Goal: Transaction & Acquisition: Purchase product/service

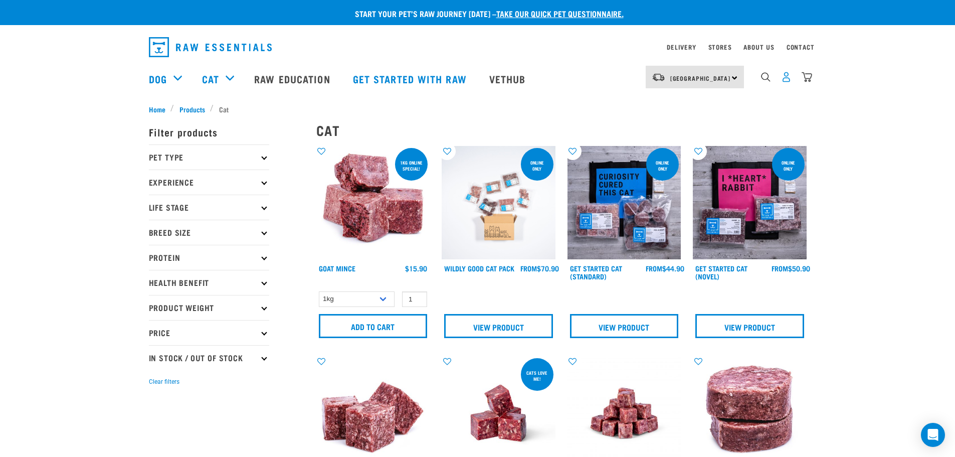
click at [783, 82] on img "dropdown navigation" at bounding box center [786, 77] width 11 height 11
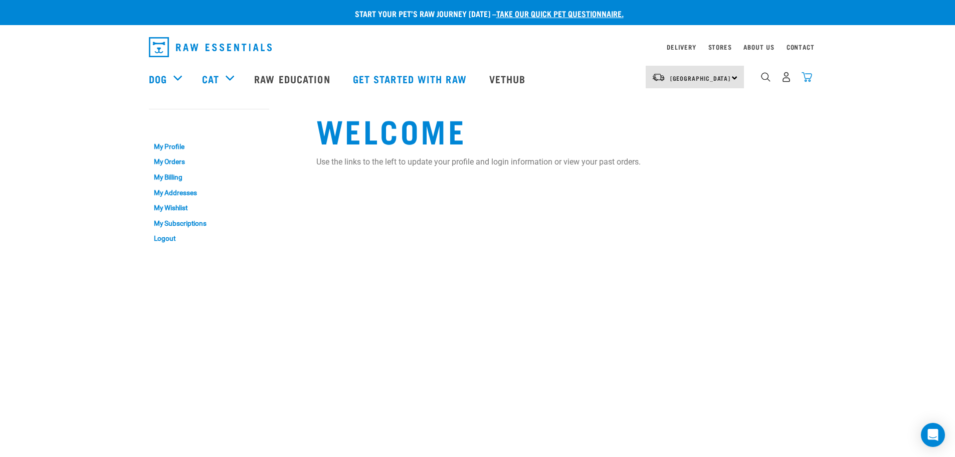
click at [807, 79] on img "dropdown navigation" at bounding box center [806, 77] width 11 height 11
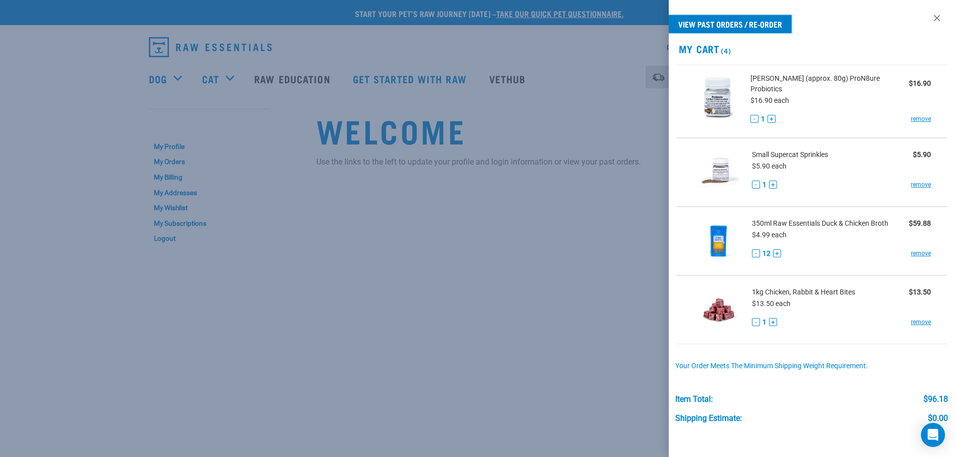
click at [723, 23] on link "View past orders / re-order" at bounding box center [730, 24] width 123 height 18
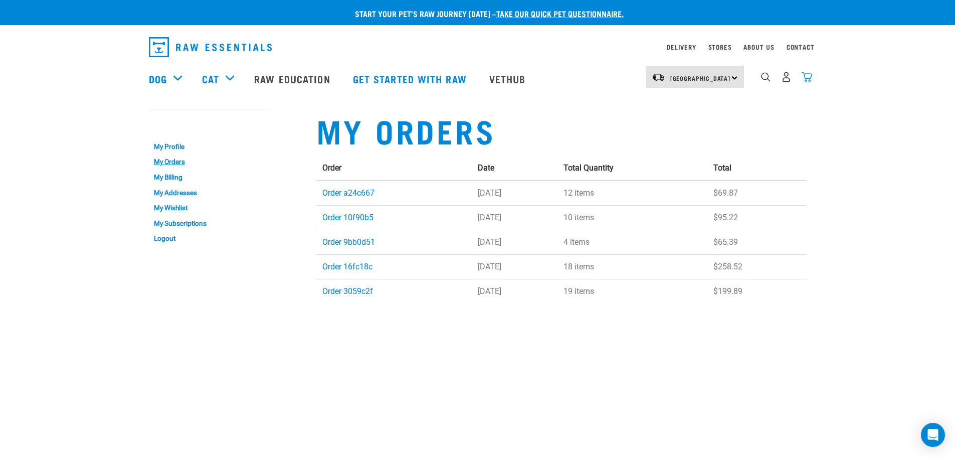
click at [807, 78] on img "dropdown navigation" at bounding box center [806, 77] width 11 height 11
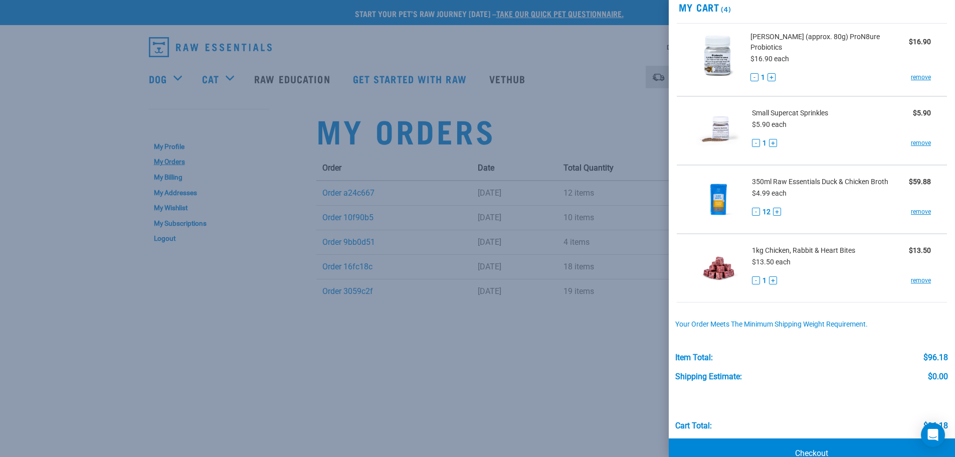
scroll to position [61, 0]
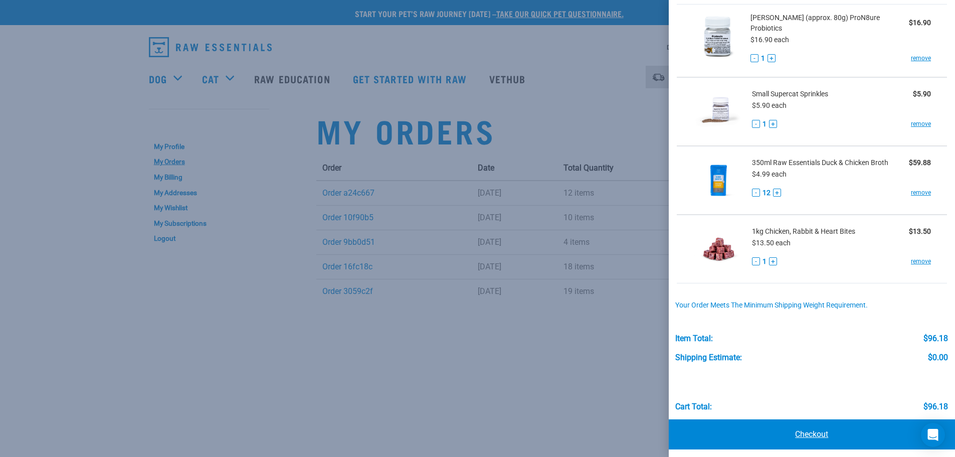
click at [811, 426] on link "Checkout" at bounding box center [812, 434] width 287 height 30
